Goal: Check status: Check status

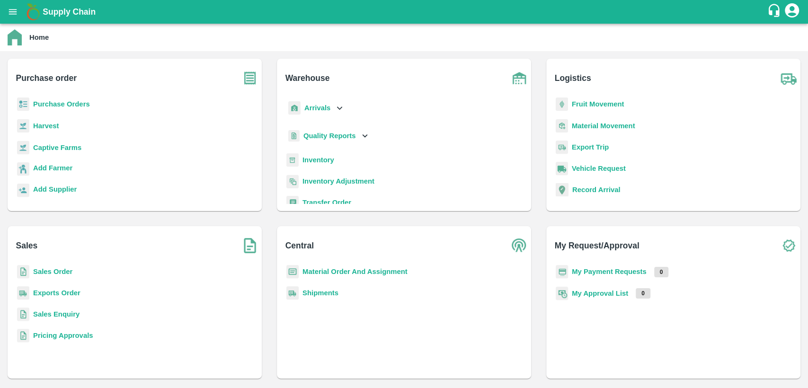
click at [63, 276] on b "Sales Order" at bounding box center [52, 272] width 39 height 8
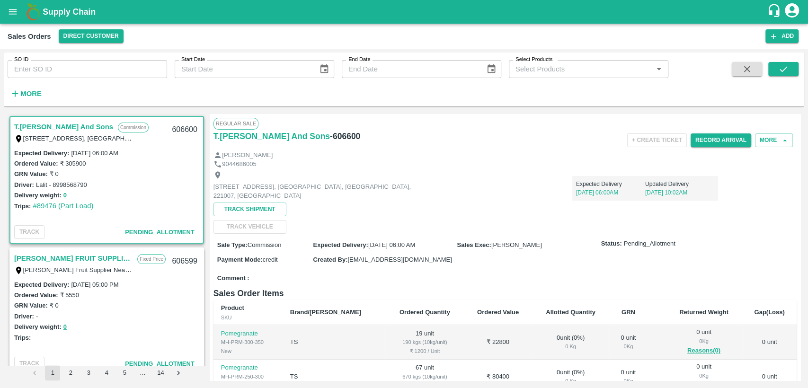
drag, startPoint x: 62, startPoint y: 74, endPoint x: 75, endPoint y: 47, distance: 30.3
click at [62, 74] on input "SO ID" at bounding box center [88, 69] width 160 height 18
paste input "605870"
type input "605870"
click at [780, 75] on button "submit" at bounding box center [783, 69] width 30 height 14
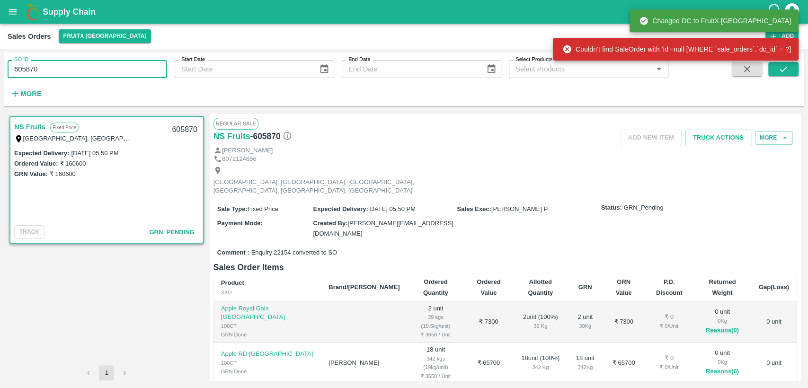
click at [88, 73] on input "605870" at bounding box center [88, 69] width 160 height 18
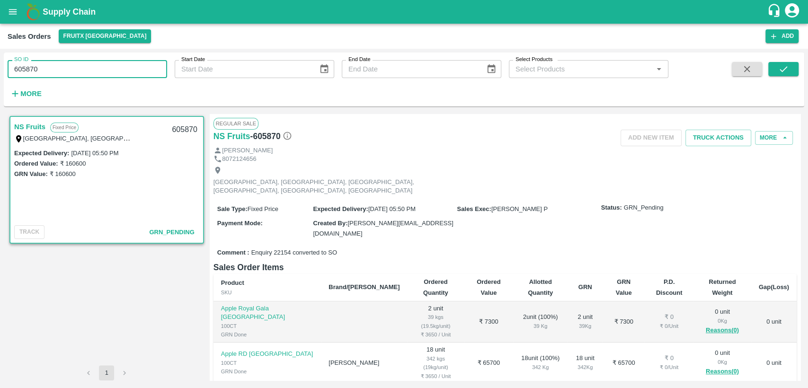
paste input "text"
click at [778, 66] on icon "submit" at bounding box center [783, 69] width 10 height 10
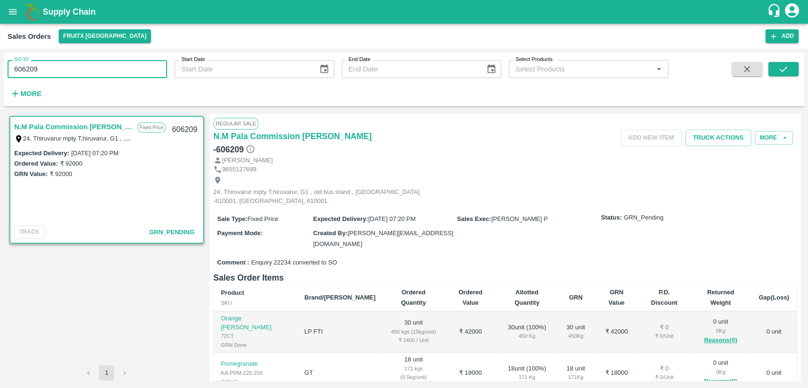
click at [29, 69] on input "606209" at bounding box center [88, 69] width 160 height 18
paste input "text"
type input "606122"
click at [777, 66] on button "submit" at bounding box center [783, 69] width 30 height 14
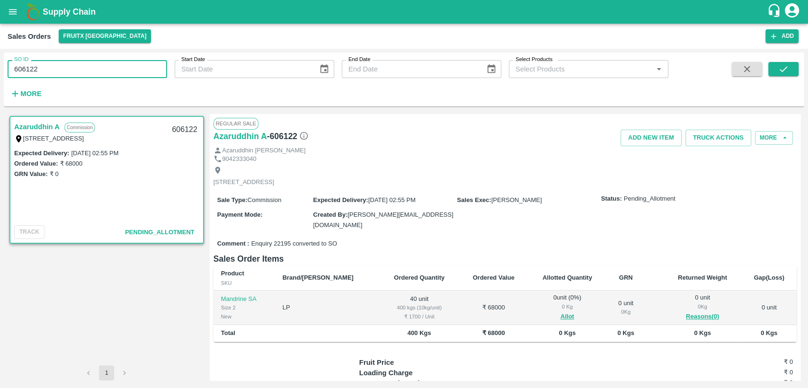
click at [56, 70] on input "606122" at bounding box center [88, 69] width 160 height 18
click at [13, 16] on icon "open drawer" at bounding box center [13, 12] width 10 height 10
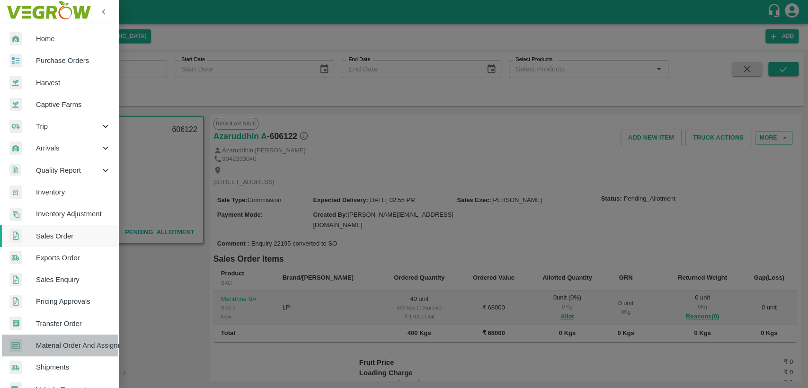
click at [70, 345] on span "Material Order And Assignment" at bounding box center [73, 345] width 75 height 10
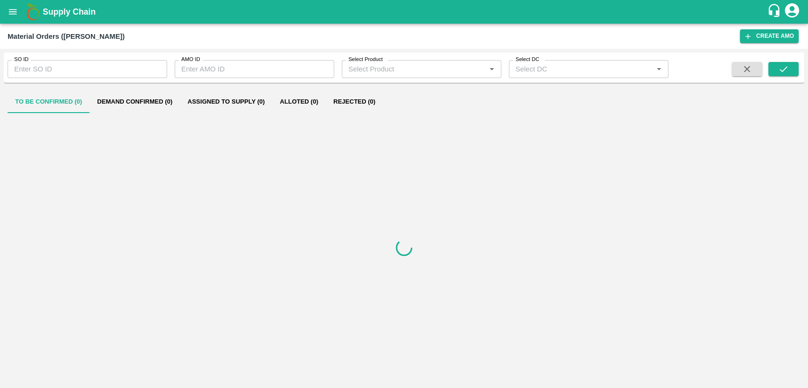
click at [70, 73] on input "SO ID" at bounding box center [88, 69] width 160 height 18
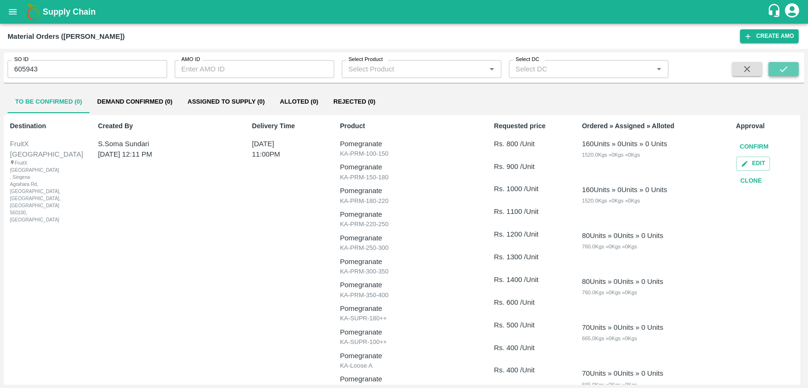
click at [788, 71] on icon "submit" at bounding box center [783, 69] width 10 height 10
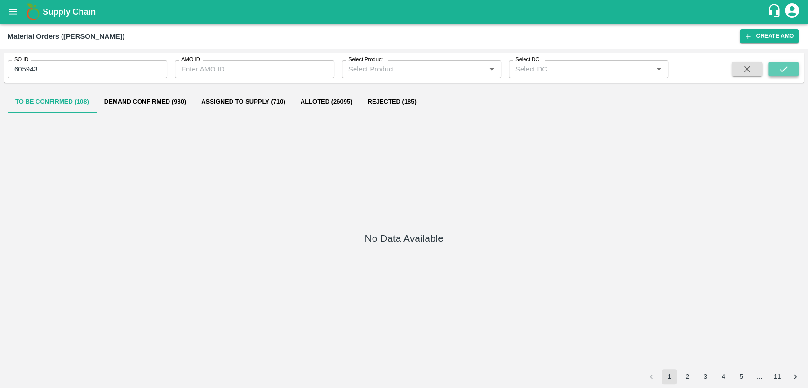
click at [784, 69] on icon "submit" at bounding box center [783, 69] width 10 height 10
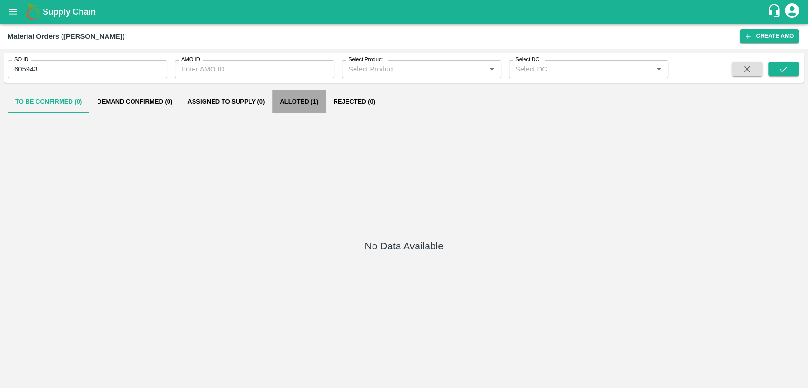
click at [304, 102] on button "Alloted (1)" at bounding box center [299, 101] width 54 height 23
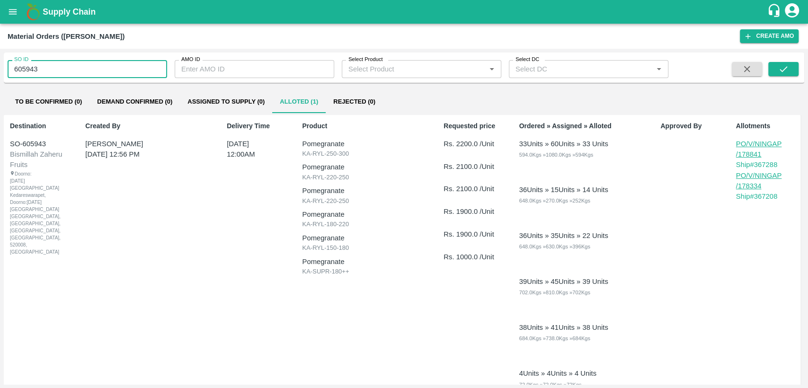
click at [100, 65] on input "605943" at bounding box center [88, 69] width 160 height 18
click at [788, 67] on icon "submit" at bounding box center [783, 69] width 10 height 10
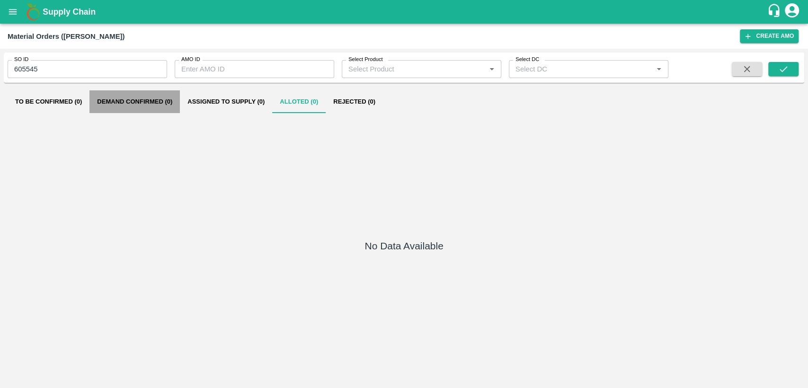
drag, startPoint x: 166, startPoint y: 107, endPoint x: 143, endPoint y: 74, distance: 39.8
click at [149, 76] on div "SO ID 605545 SO ID AMO ID AMO ID Select Product Select Product   * Select DC Se…" at bounding box center [404, 219] width 801 height 332
click at [773, 73] on button "submit" at bounding box center [783, 69] width 30 height 14
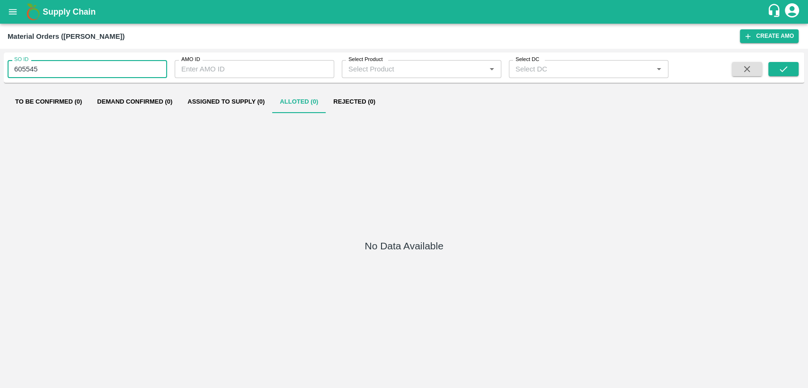
click at [83, 76] on input "605545" at bounding box center [88, 69] width 160 height 18
type input "606045"
click at [791, 68] on button "submit" at bounding box center [783, 69] width 30 height 14
click at [13, 6] on button "open drawer" at bounding box center [13, 12] width 22 height 22
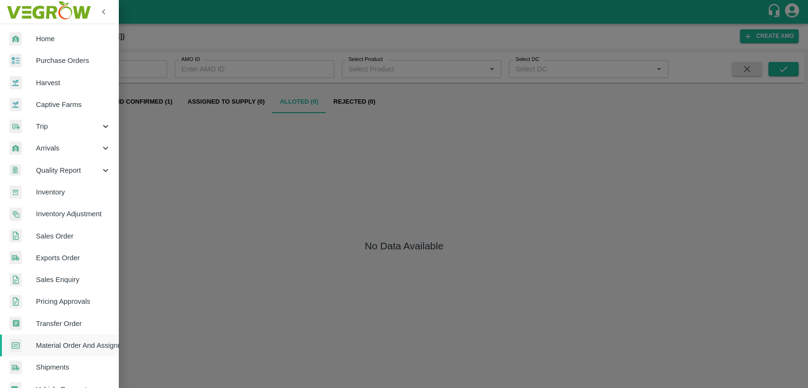
click at [152, 99] on div at bounding box center [404, 194] width 808 height 388
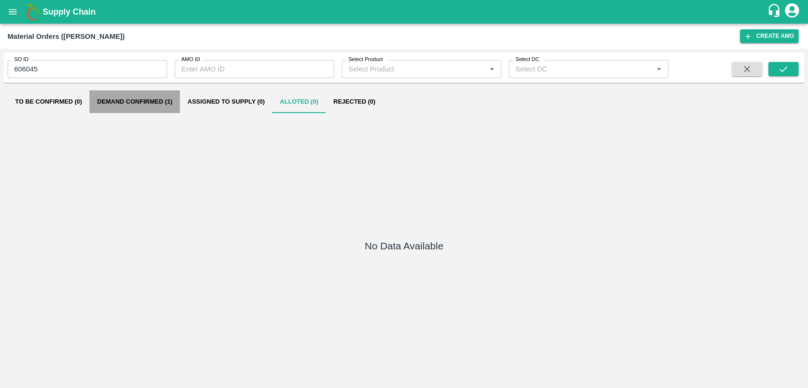
click at [152, 99] on button "Demand Confirmed (1)" at bounding box center [134, 101] width 90 height 23
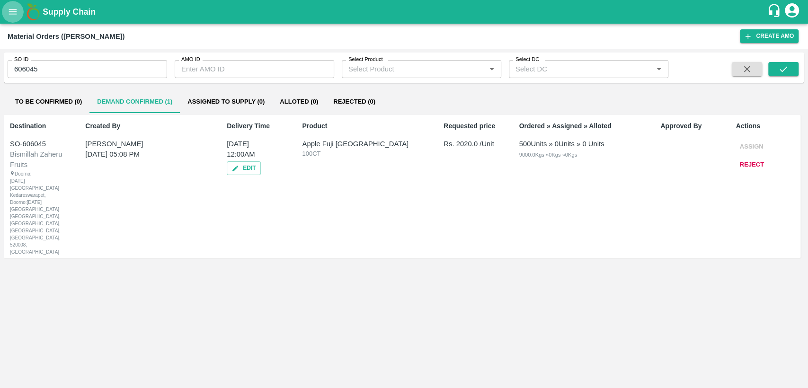
click at [11, 7] on icon "open drawer" at bounding box center [13, 12] width 10 height 10
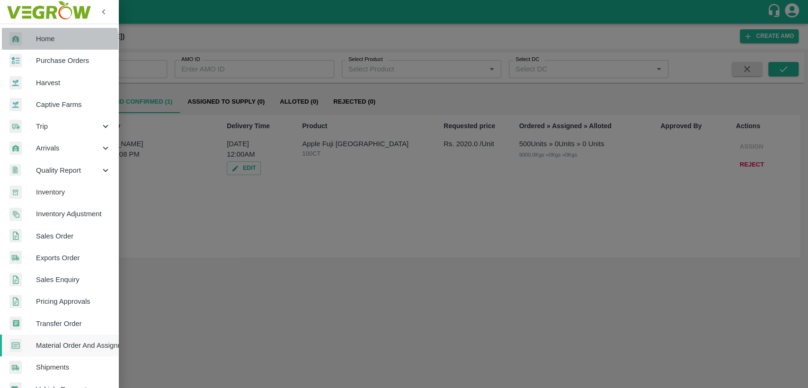
click at [46, 43] on span "Home" at bounding box center [73, 39] width 75 height 10
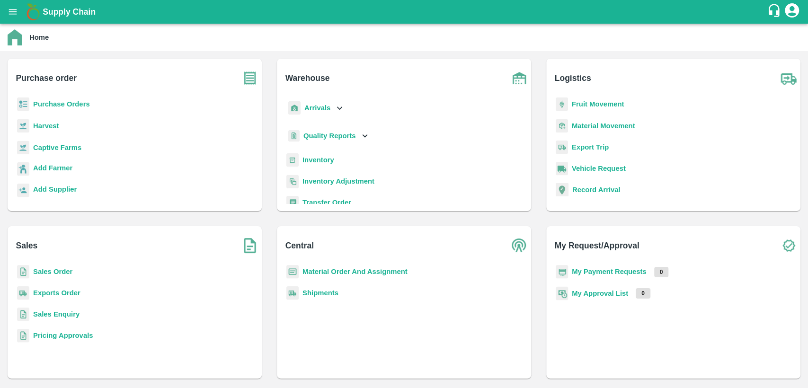
click at [317, 156] on b "Inventory" at bounding box center [319, 160] width 32 height 8
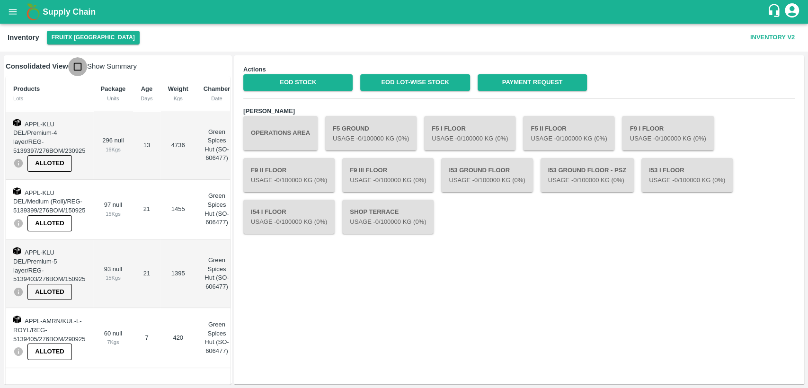
click at [80, 63] on input "checkbox" at bounding box center [77, 66] width 19 height 19
checkbox input "true"
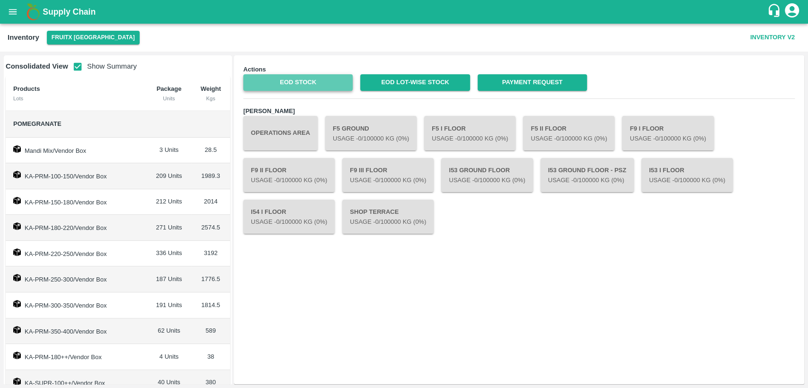
click at [318, 81] on link "EOD Stock" at bounding box center [297, 82] width 109 height 17
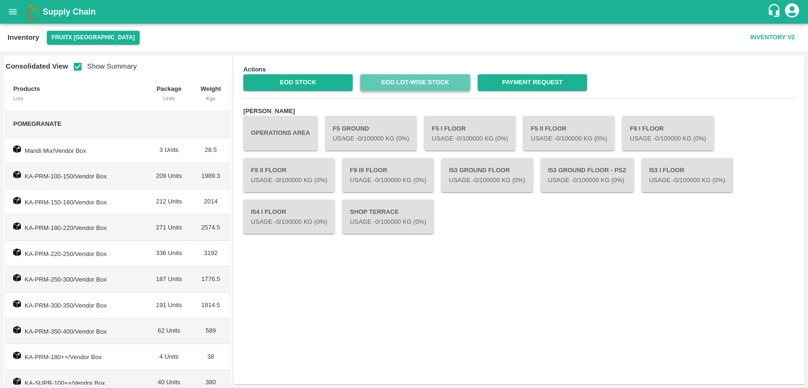
click at [383, 81] on link "EOD Lot-wise Stock" at bounding box center [414, 82] width 109 height 17
click at [12, 15] on icon "open drawer" at bounding box center [13, 12] width 10 height 10
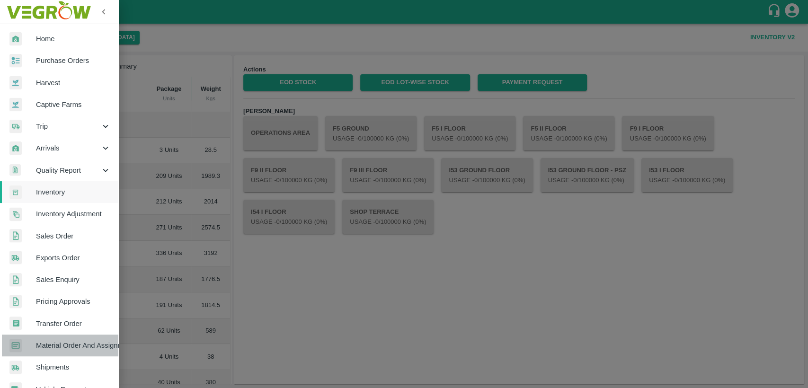
click at [71, 342] on span "Material Order And Assignment" at bounding box center [73, 345] width 75 height 10
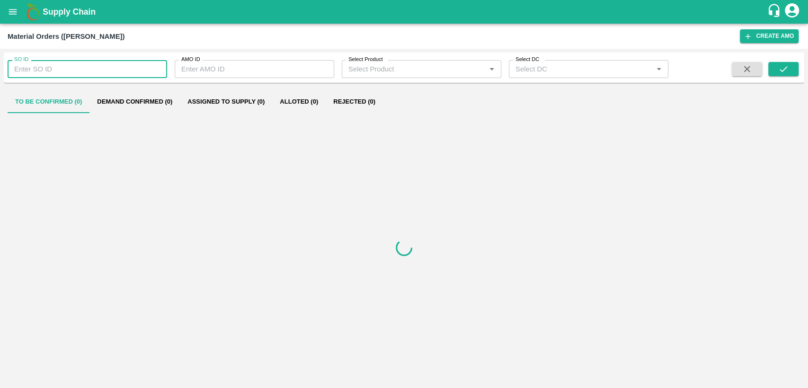
click at [98, 66] on input "SO ID" at bounding box center [88, 69] width 160 height 18
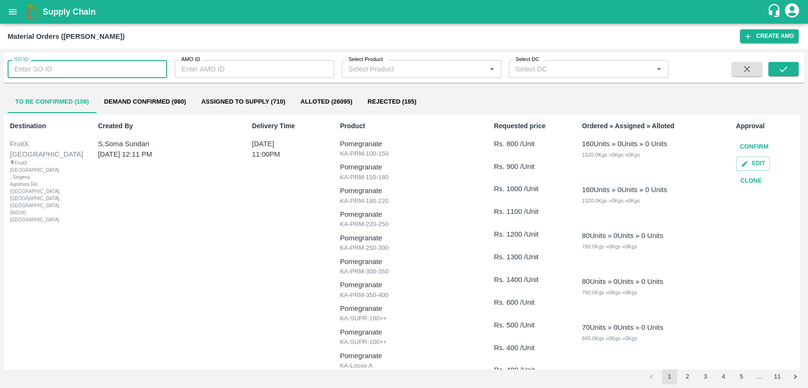
click at [77, 69] on input "SO ID" at bounding box center [88, 69] width 160 height 18
click at [774, 62] on button "submit" at bounding box center [783, 69] width 30 height 14
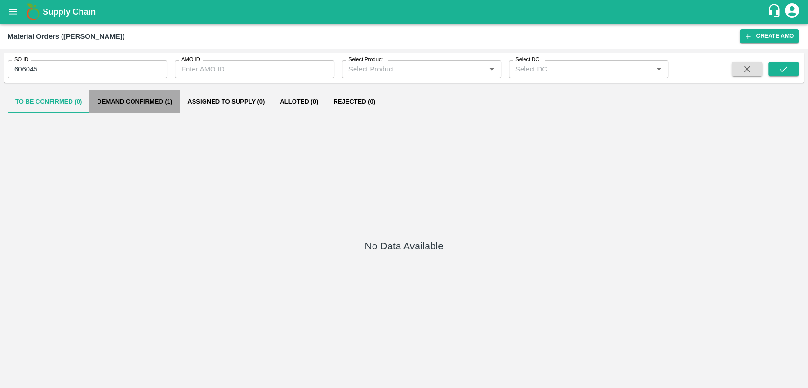
click at [119, 105] on button "Demand Confirmed (1)" at bounding box center [134, 101] width 90 height 23
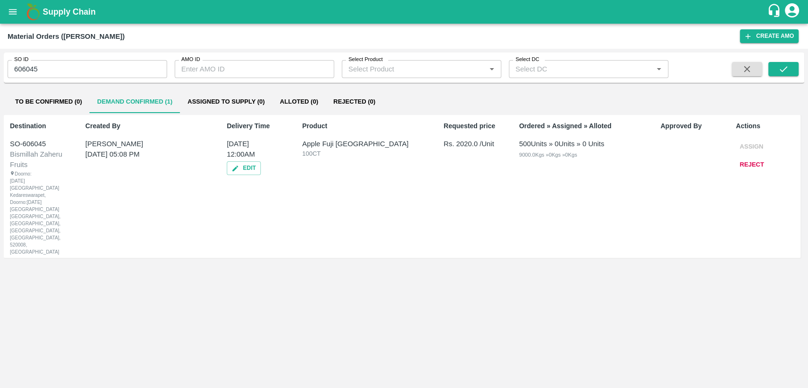
click at [38, 144] on div "SO-606045" at bounding box center [40, 144] width 61 height 10
drag, startPoint x: 10, startPoint y: 141, endPoint x: 57, endPoint y: 142, distance: 46.9
click at [57, 142] on div "SO-606045" at bounding box center [40, 144] width 61 height 10
copy div "SO-606045"
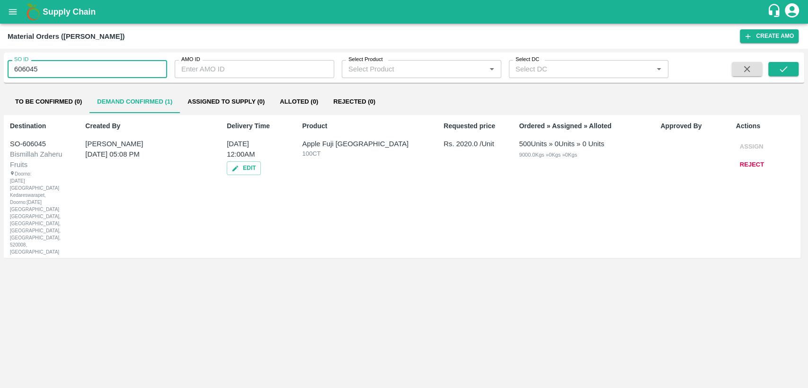
click at [117, 67] on input "606045" at bounding box center [88, 69] width 160 height 18
type input "606044"
click at [786, 77] on span at bounding box center [783, 69] width 30 height 15
click at [786, 71] on icon "submit" at bounding box center [783, 69] width 10 height 10
